Goal: Information Seeking & Learning: Learn about a topic

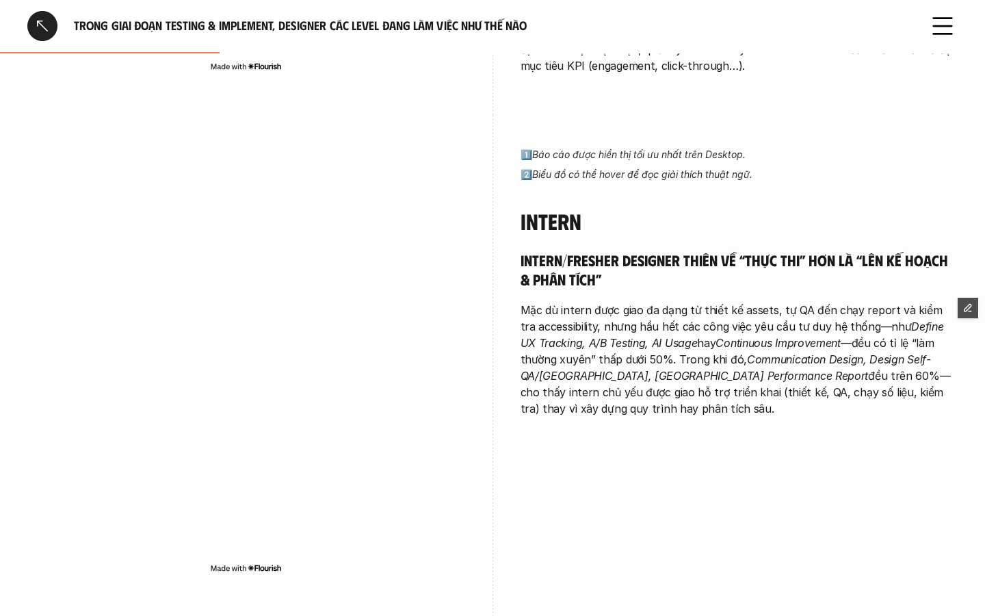
click at [38, 11] on div at bounding box center [42, 26] width 30 height 30
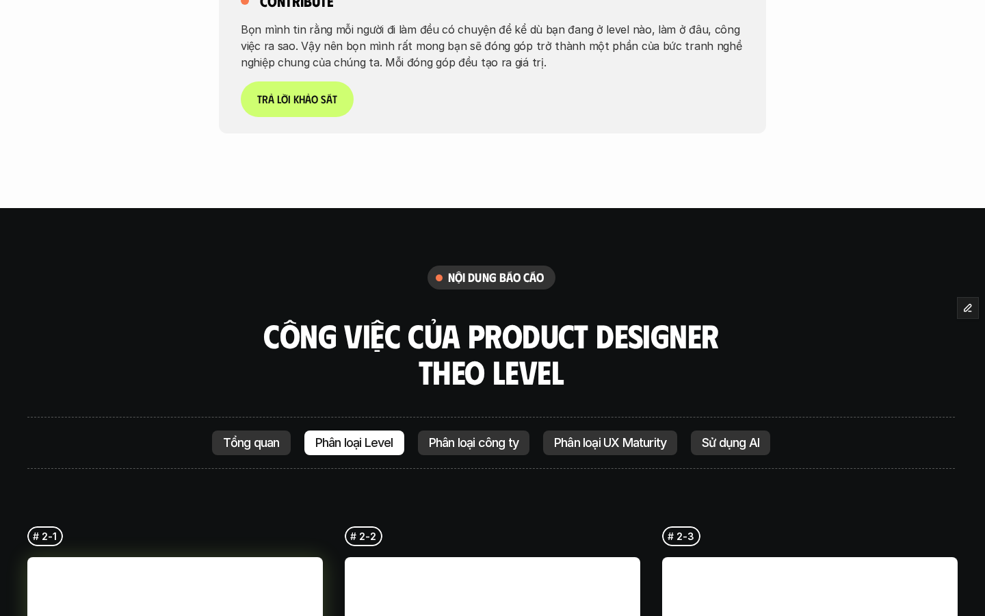
scroll to position [2941, 0]
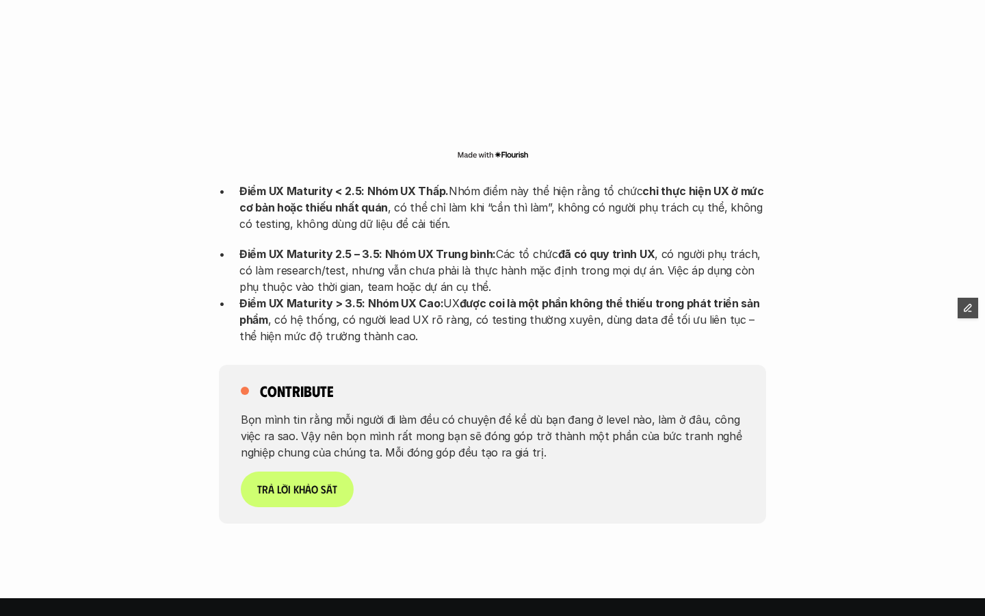
scroll to position [3196, 0]
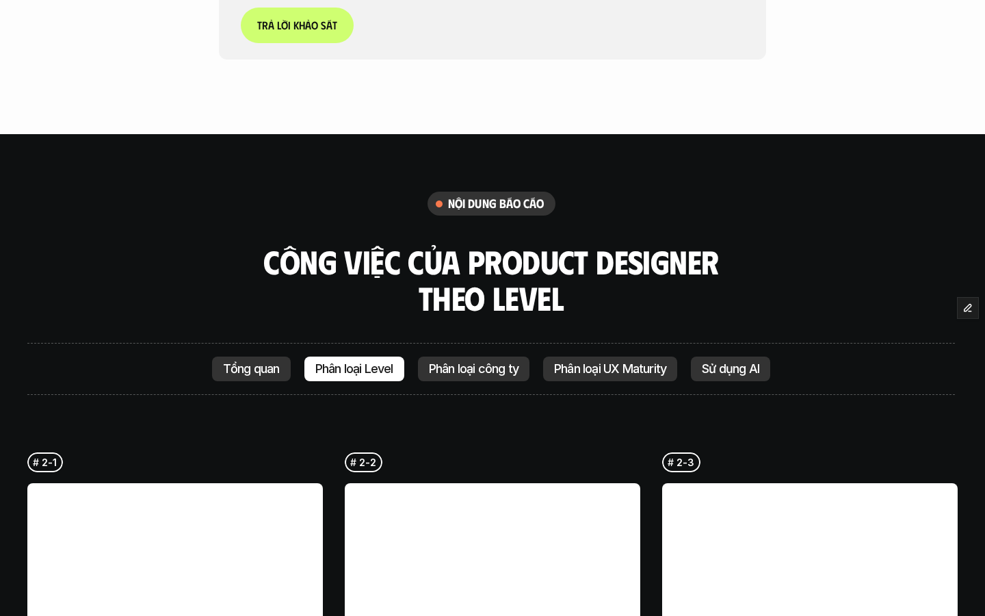
click at [747, 362] on p "Sử dụng AI" at bounding box center [730, 369] width 57 height 14
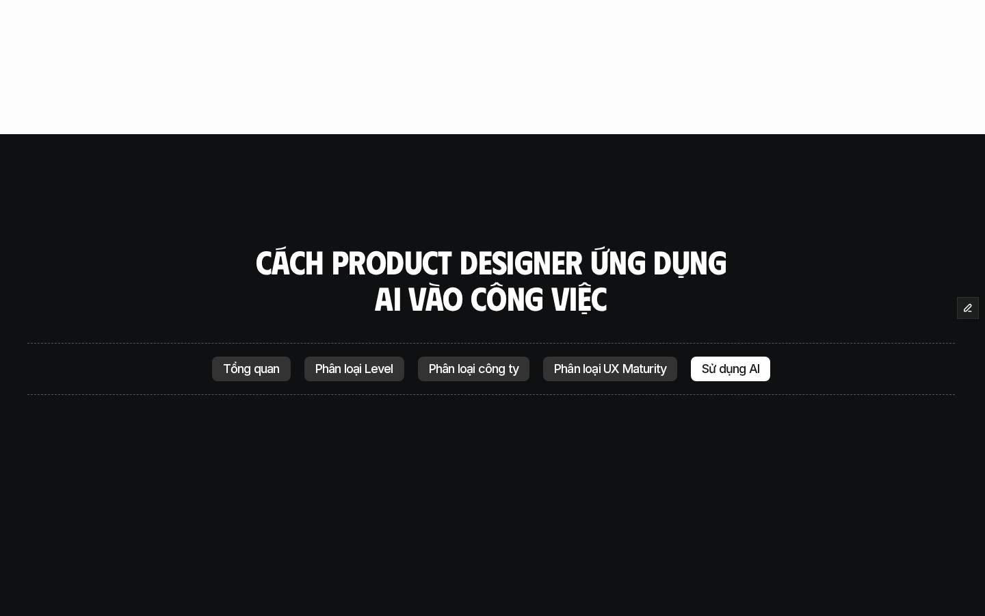
scroll to position [3520, 0]
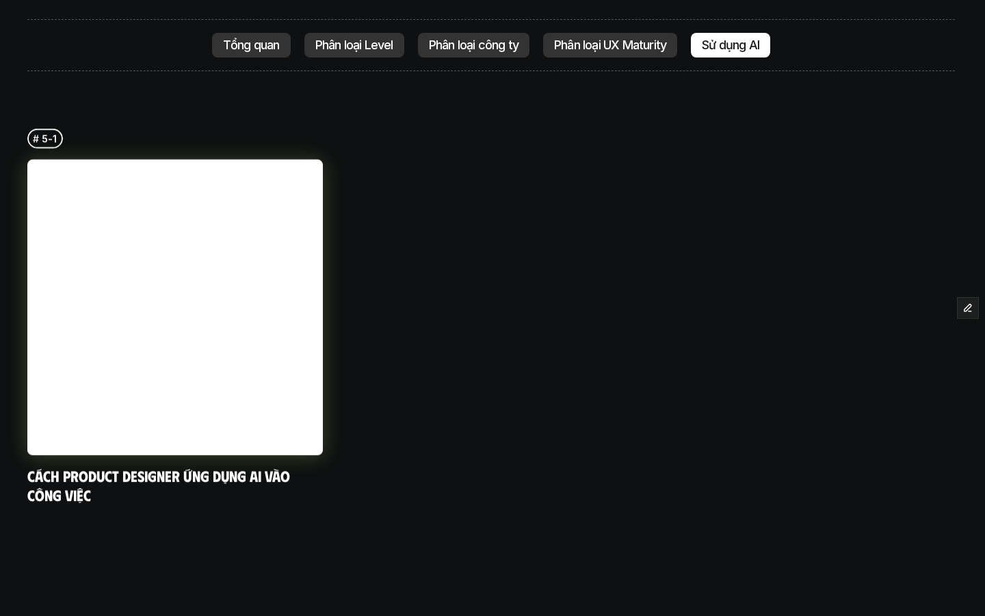
click at [189, 317] on link at bounding box center [175, 307] width 296 height 296
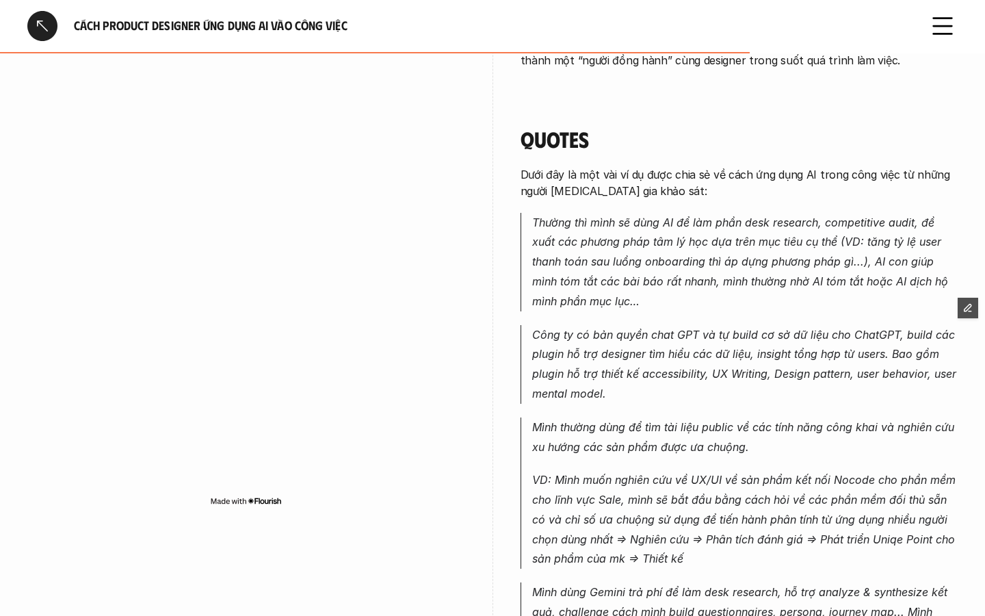
scroll to position [2885, 0]
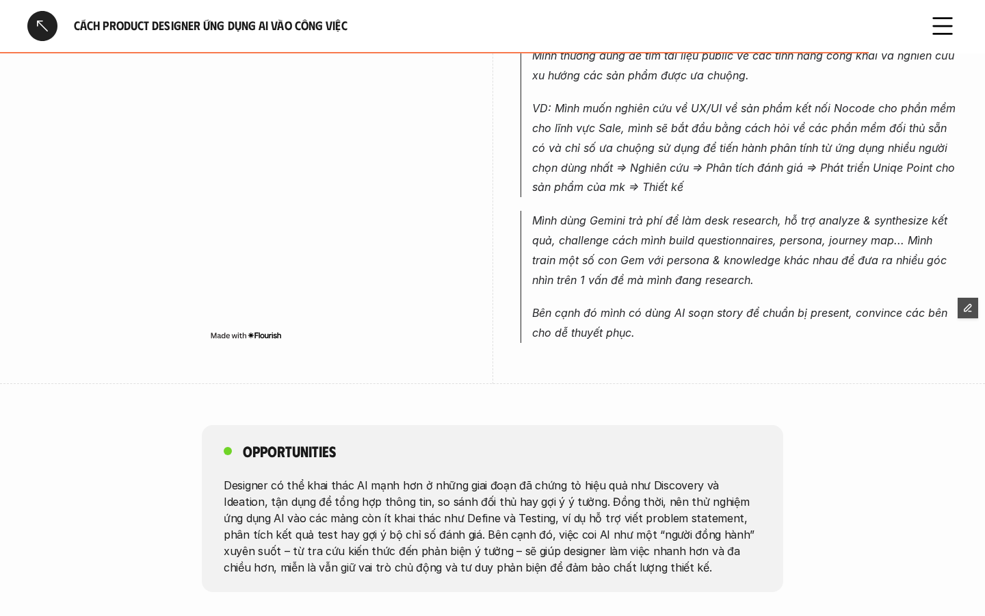
click at [38, 31] on div at bounding box center [42, 26] width 30 height 30
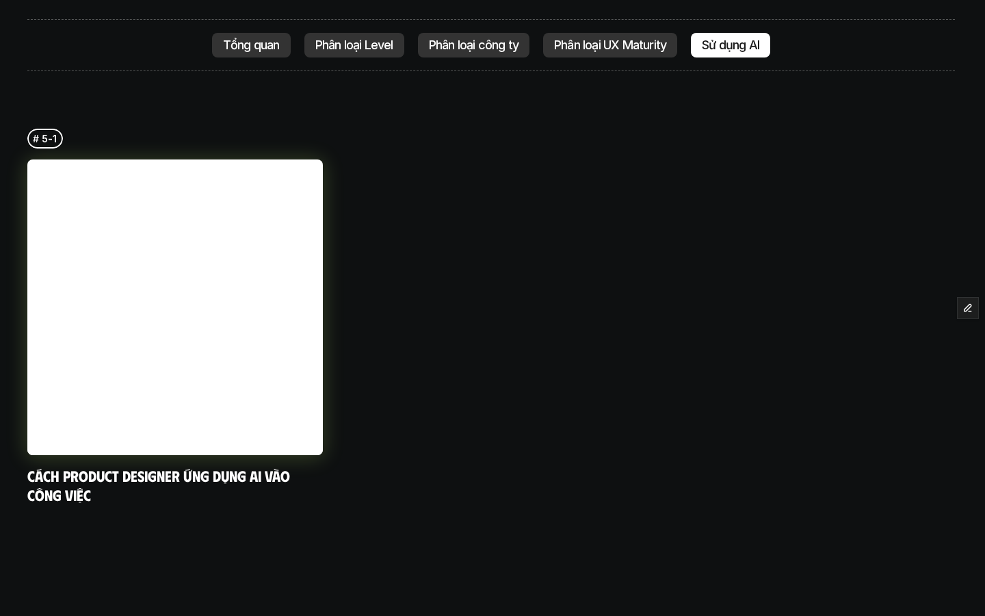
click at [291, 333] on link at bounding box center [175, 307] width 296 height 296
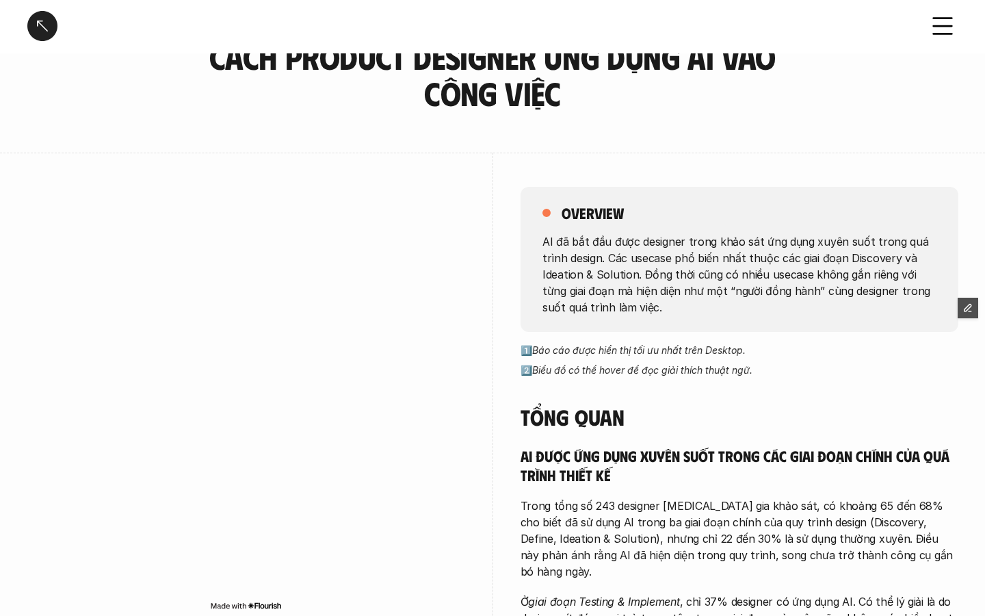
scroll to position [48, 0]
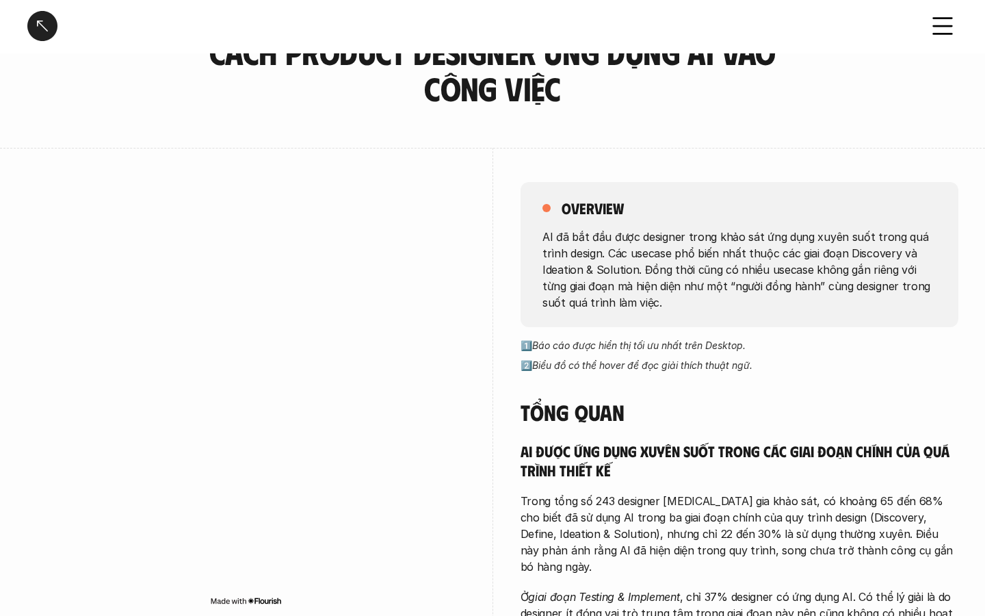
click at [48, 35] on div at bounding box center [42, 26] width 30 height 30
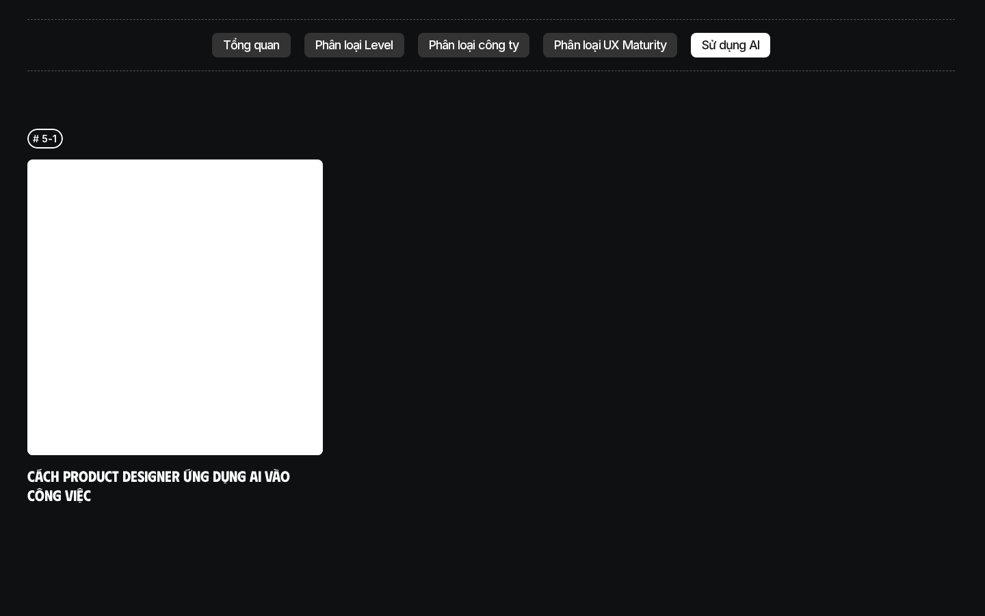
click at [255, 38] on p "Tổng quan" at bounding box center [251, 45] width 57 height 14
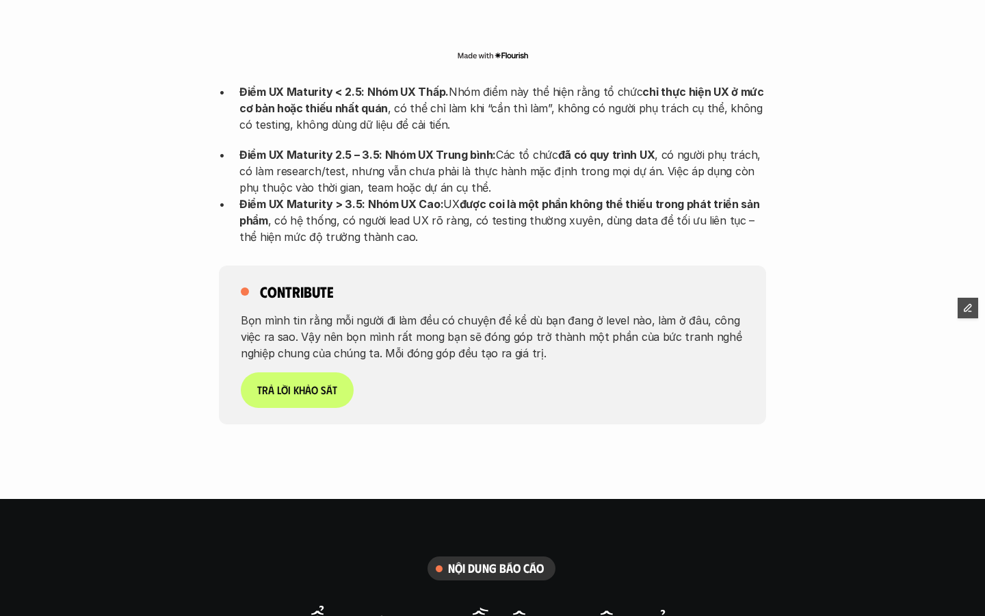
scroll to position [3347, 0]
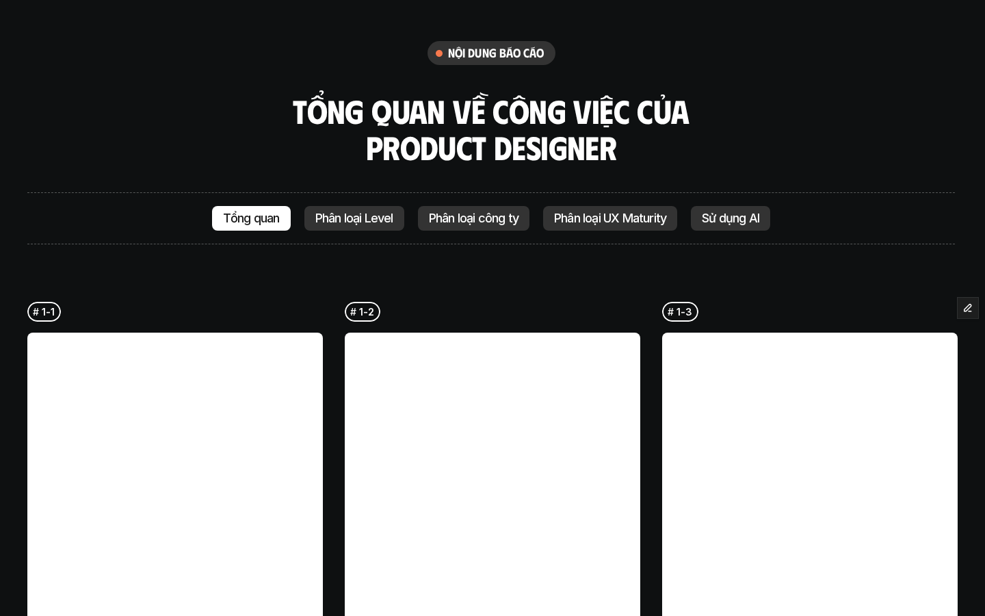
click at [726, 206] on div "Sử dụng AI" at bounding box center [730, 218] width 79 height 25
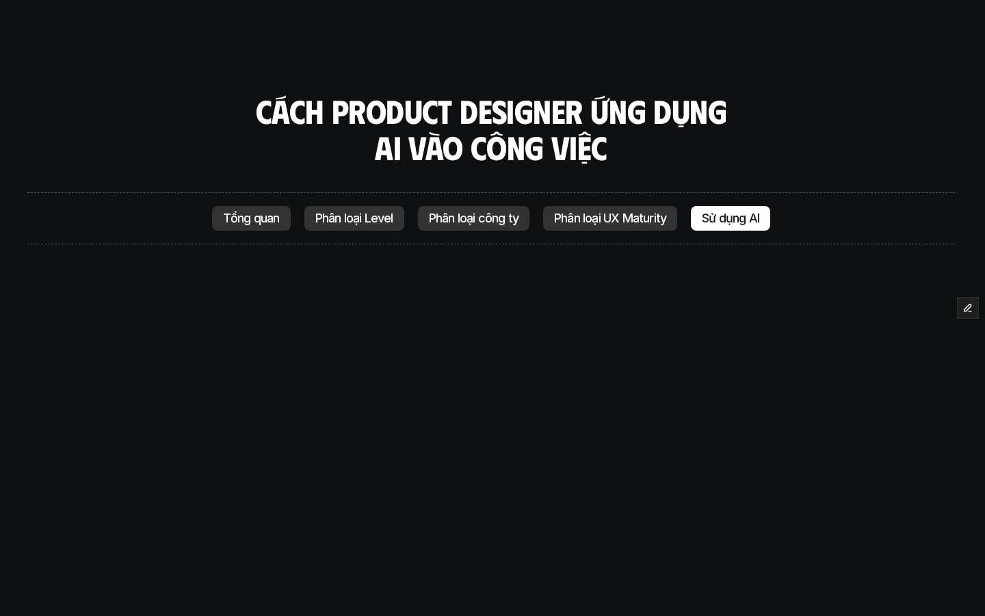
scroll to position [3520, 0]
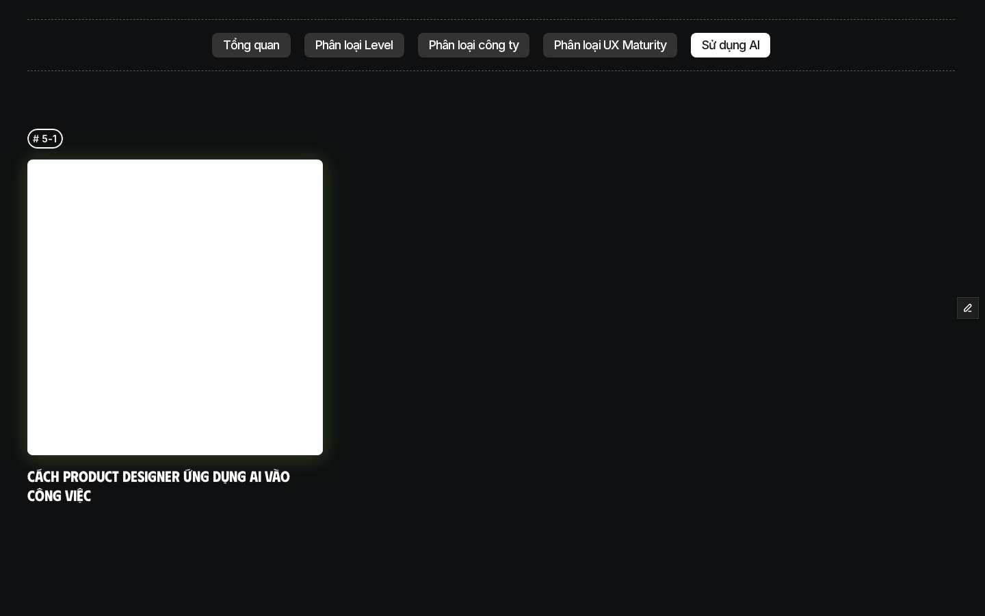
click at [267, 322] on link at bounding box center [175, 307] width 296 height 296
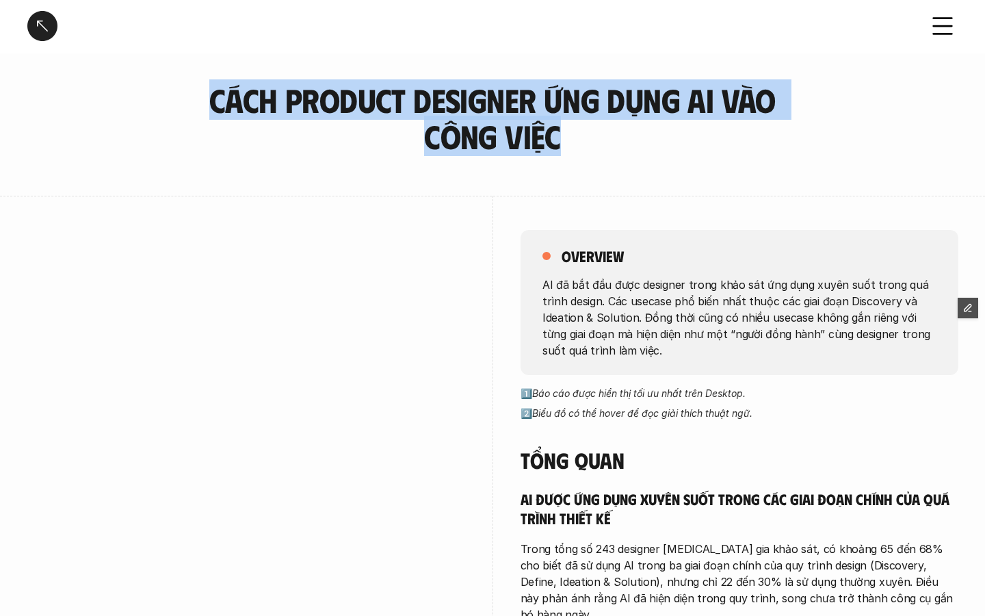
drag, startPoint x: 218, startPoint y: 94, endPoint x: 584, endPoint y: 140, distance: 369.0
click at [584, 140] on h3 "Cách Product Designer ứng dụng AI vào công việc" at bounding box center [493, 118] width 582 height 73
copy h3 "Cách Product Designer ứng dụng AI vào công việc"
click at [567, 131] on h3 "Cách Product Designer ứng dụng AI vào công việc" at bounding box center [493, 118] width 582 height 73
